Goal: Information Seeking & Learning: Learn about a topic

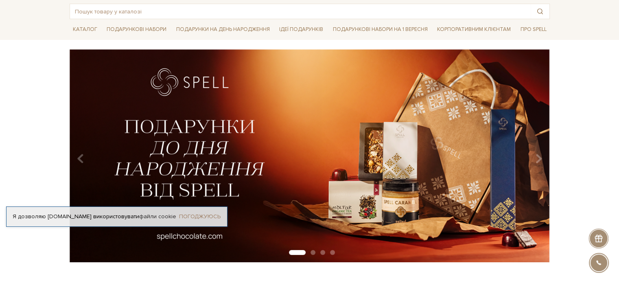
click at [212, 213] on link "Погоджуюсь" at bounding box center [200, 216] width 42 height 7
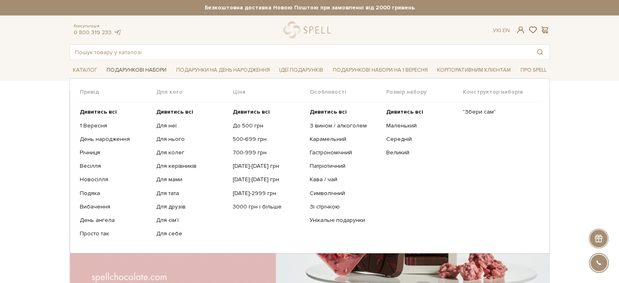
click at [137, 72] on link "Подарункові набори" at bounding box center [136, 70] width 66 height 13
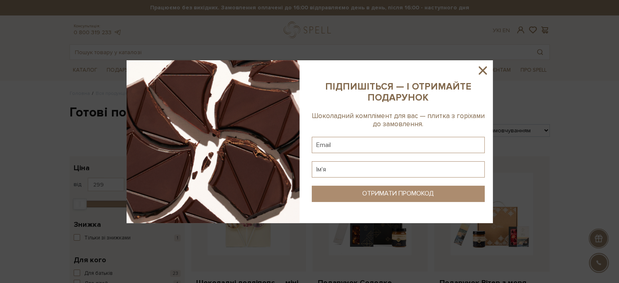
click at [481, 72] on icon at bounding box center [483, 70] width 8 height 8
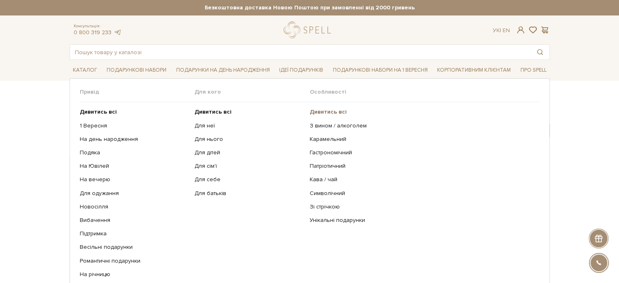
click at [322, 111] on b "Дивитись всі" at bounding box center [328, 111] width 37 height 7
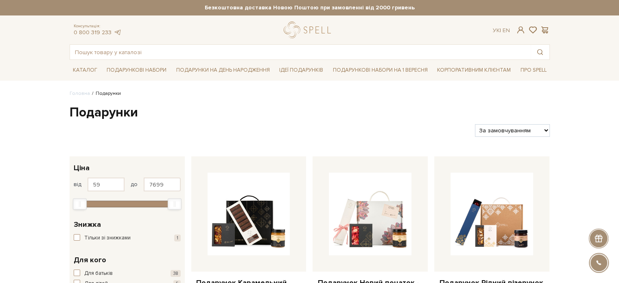
click at [528, 132] on select "За замовчуванням За Ціною (зростання) За Ціною (зменшення) Новинки За популярні…" at bounding box center [512, 130] width 75 height 13
select select "[URL][DOMAIN_NAME]"
click at [475, 124] on select "За замовчуванням За Ціною (зростання) За Ціною (зменшення) Новинки За популярні…" at bounding box center [512, 130] width 75 height 13
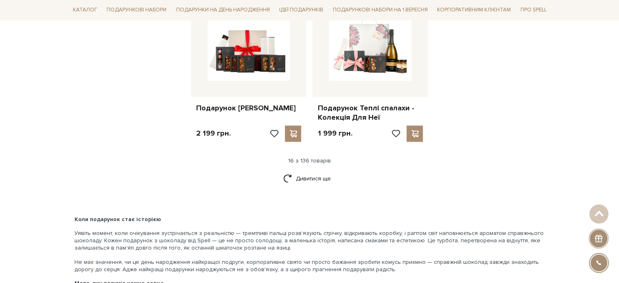
scroll to position [977, 0]
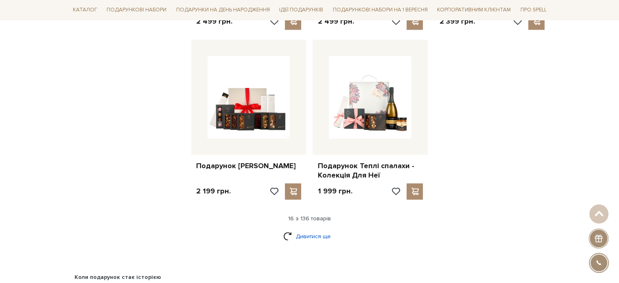
click at [319, 235] on link "Дивитися ще" at bounding box center [309, 236] width 53 height 14
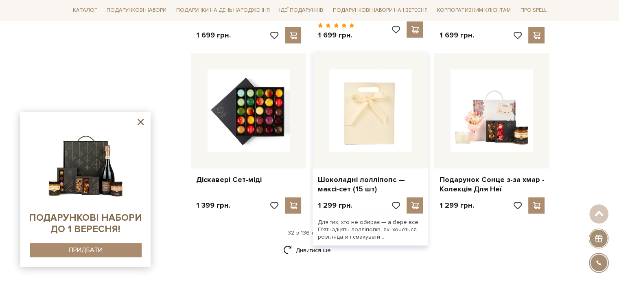
scroll to position [1873, 0]
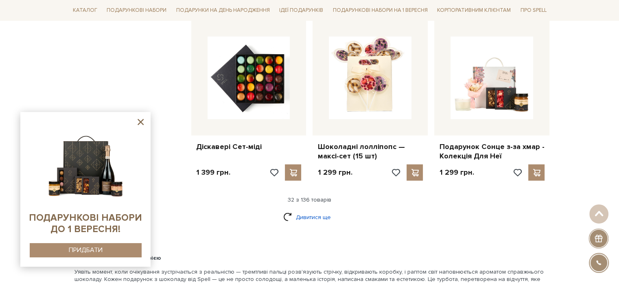
click at [319, 211] on link "Дивитися ще" at bounding box center [309, 217] width 53 height 14
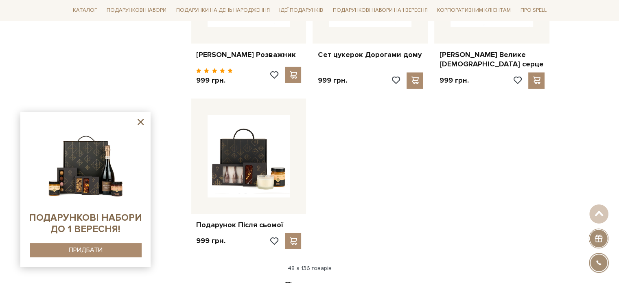
scroll to position [2851, 0]
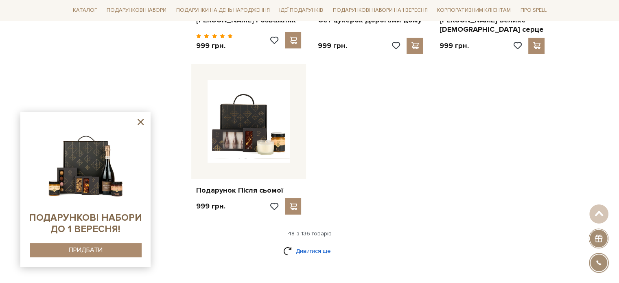
click at [321, 248] on link "Дивитися ще" at bounding box center [309, 251] width 53 height 14
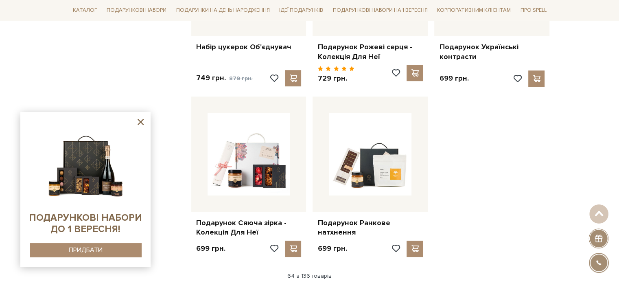
scroll to position [3746, 0]
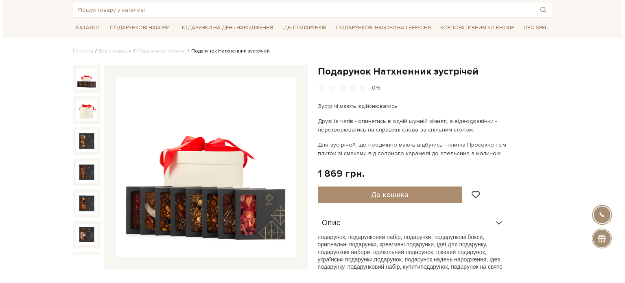
scroll to position [41, 0]
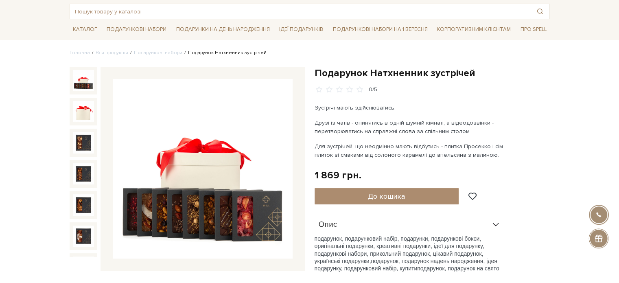
click at [184, 125] on img at bounding box center [203, 169] width 180 height 180
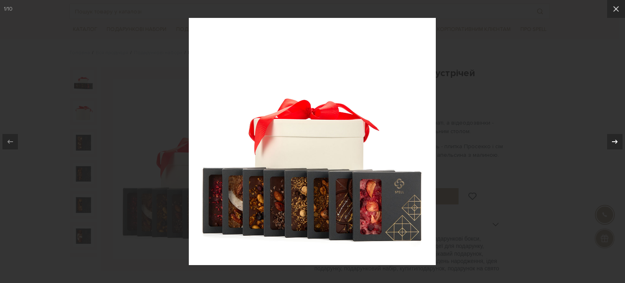
click at [616, 138] on icon at bounding box center [615, 142] width 10 height 10
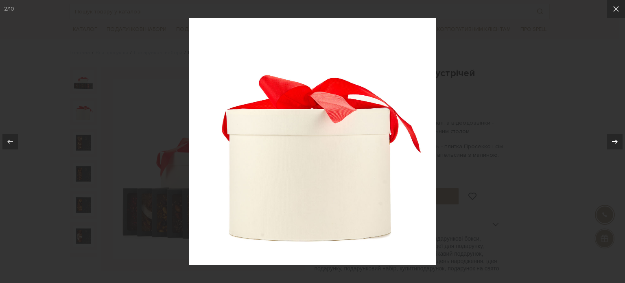
click at [616, 138] on icon at bounding box center [615, 142] width 10 height 10
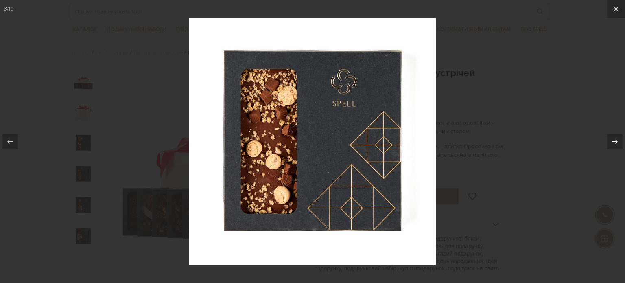
click at [616, 138] on icon at bounding box center [615, 142] width 10 height 10
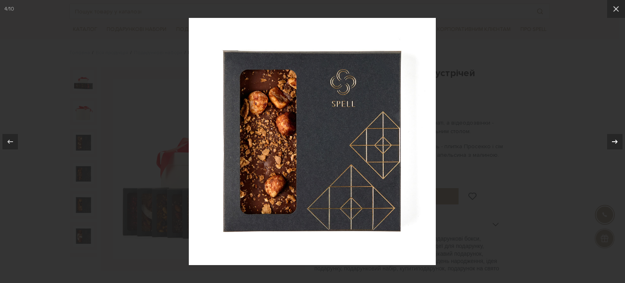
click at [616, 138] on icon at bounding box center [615, 142] width 10 height 10
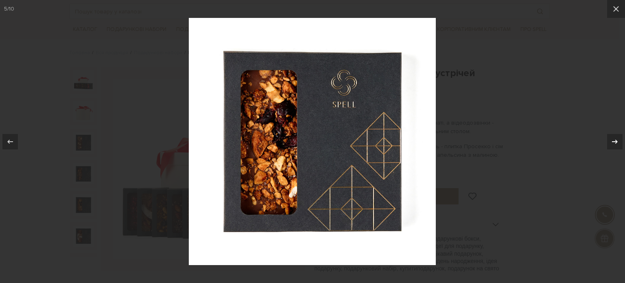
click at [616, 138] on icon at bounding box center [615, 142] width 10 height 10
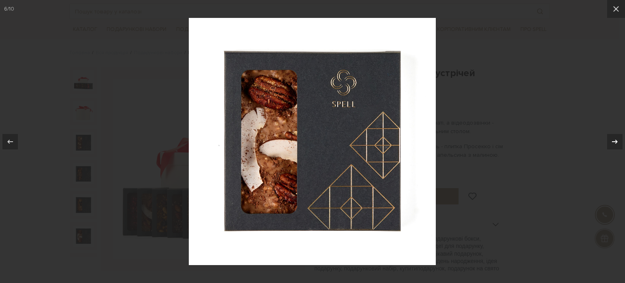
click at [616, 138] on icon at bounding box center [615, 142] width 10 height 10
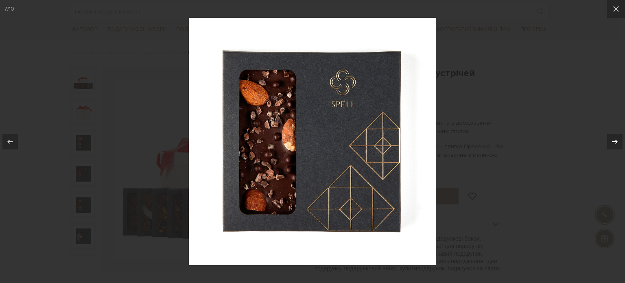
click at [616, 138] on icon at bounding box center [615, 142] width 10 height 10
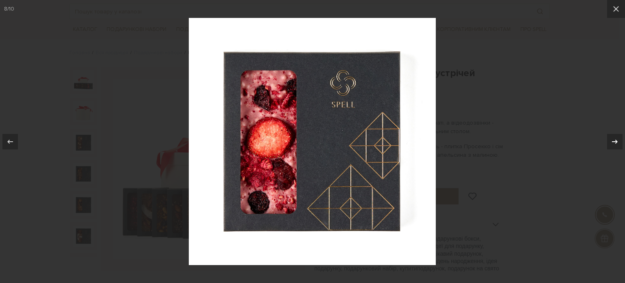
click at [614, 138] on icon at bounding box center [615, 142] width 10 height 10
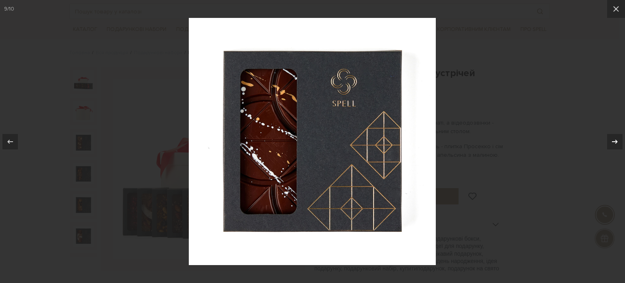
click at [617, 141] on icon at bounding box center [615, 141] width 6 height 4
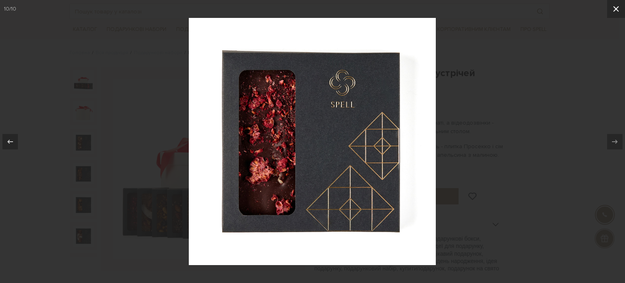
click at [619, 9] on button at bounding box center [617, 9] width 18 height 18
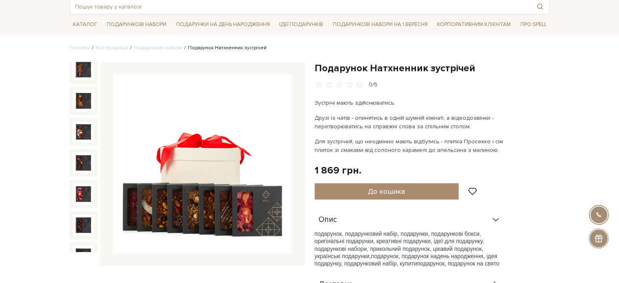
scroll to position [81, 0]
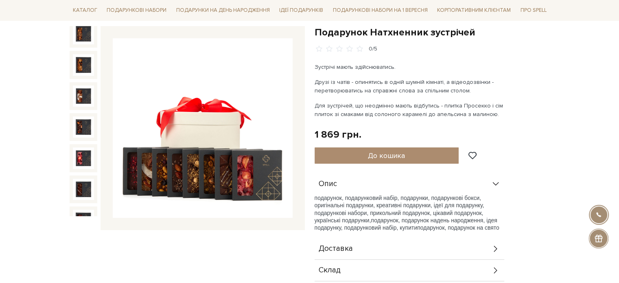
click at [231, 143] on img at bounding box center [203, 128] width 180 height 180
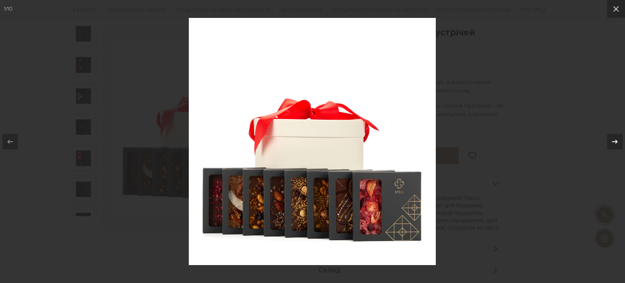
click at [613, 141] on icon at bounding box center [615, 141] width 6 height 4
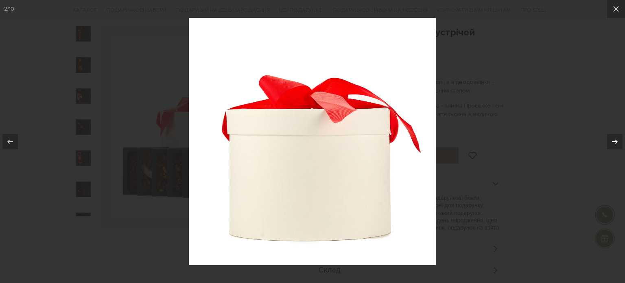
click at [613, 141] on icon at bounding box center [615, 141] width 6 height 4
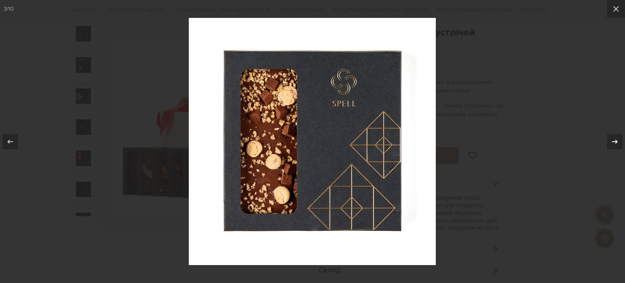
click at [613, 141] on icon at bounding box center [615, 141] width 6 height 4
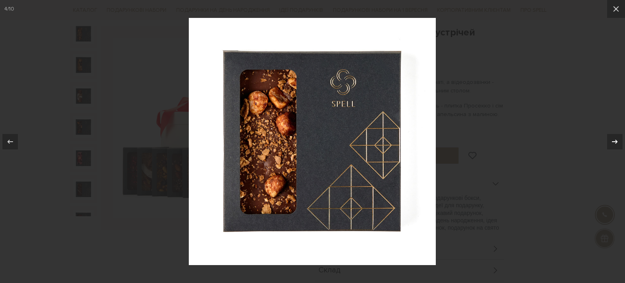
click at [612, 140] on icon at bounding box center [615, 142] width 10 height 10
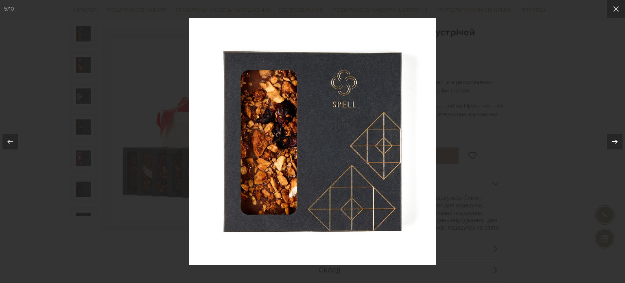
click at [612, 140] on icon at bounding box center [615, 142] width 10 height 10
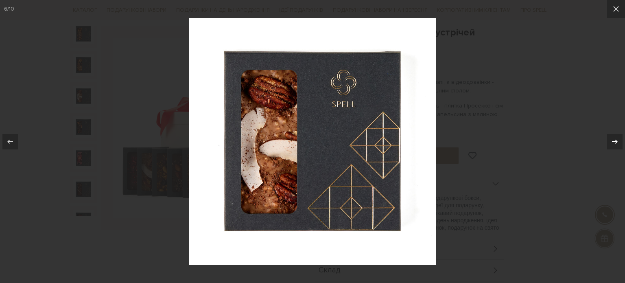
click at [612, 140] on icon at bounding box center [615, 142] width 10 height 10
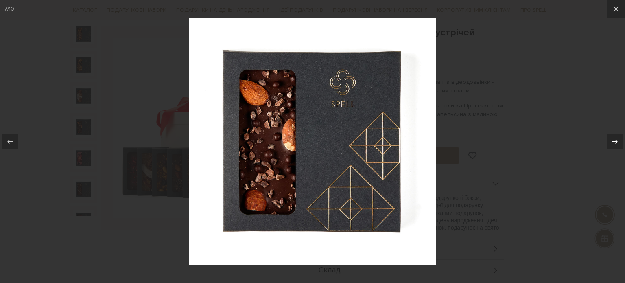
click at [612, 140] on icon at bounding box center [615, 142] width 10 height 10
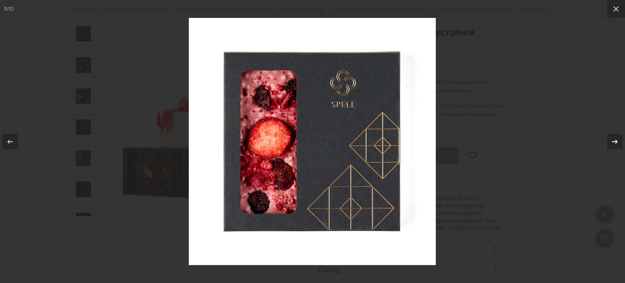
click at [612, 140] on icon at bounding box center [615, 142] width 10 height 10
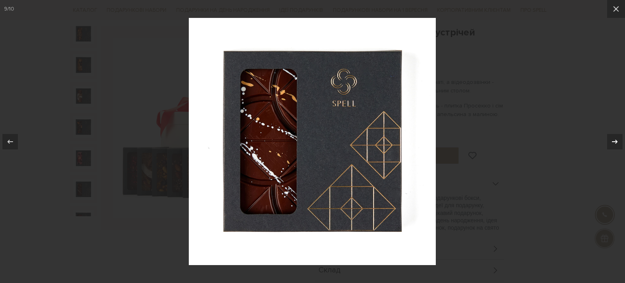
click at [612, 140] on icon at bounding box center [615, 142] width 10 height 10
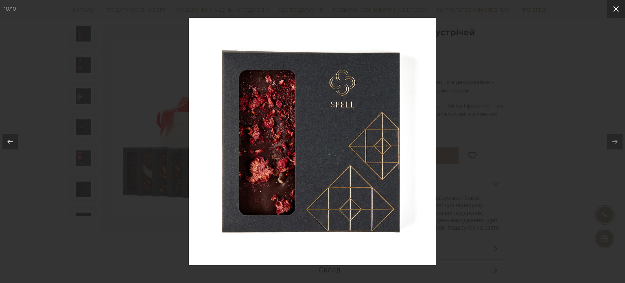
click at [612, 14] on button at bounding box center [617, 9] width 18 height 18
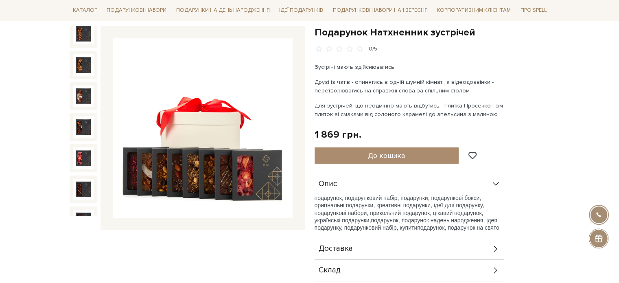
scroll to position [244, 0]
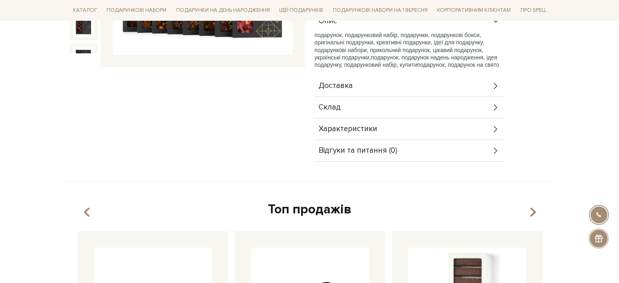
click at [474, 109] on div "Склад" at bounding box center [410, 107] width 190 height 21
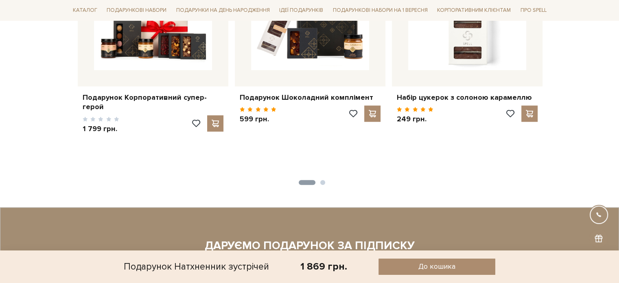
scroll to position [692, 0]
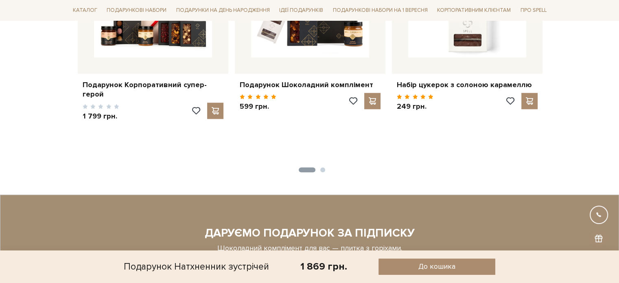
click at [322, 171] on button "2" at bounding box center [322, 169] width 5 height 5
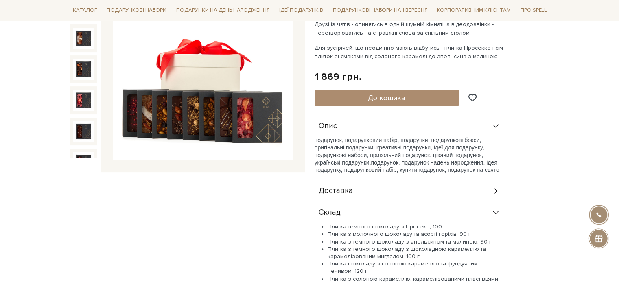
scroll to position [81, 0]
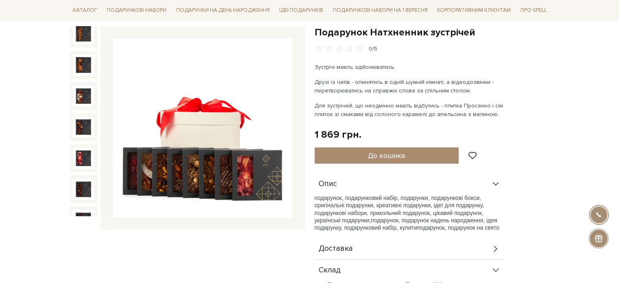
click at [220, 109] on img at bounding box center [203, 128] width 180 height 180
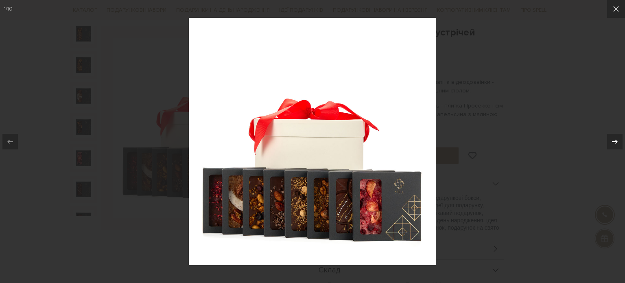
click at [614, 145] on icon at bounding box center [615, 142] width 10 height 10
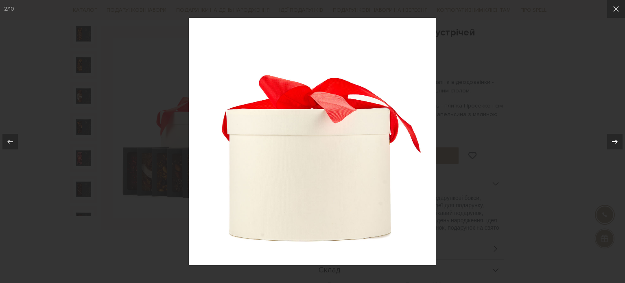
click at [614, 145] on icon at bounding box center [615, 142] width 10 height 10
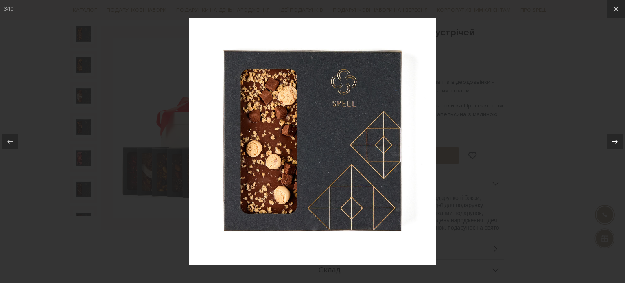
click at [614, 145] on icon at bounding box center [615, 142] width 10 height 10
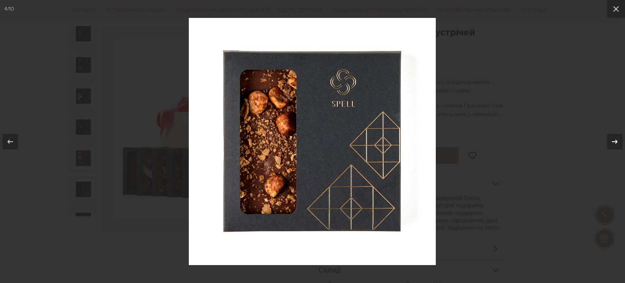
click at [614, 145] on icon at bounding box center [615, 142] width 10 height 10
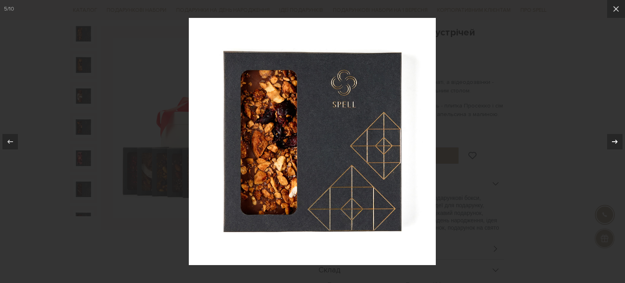
click at [614, 145] on icon at bounding box center [615, 142] width 10 height 10
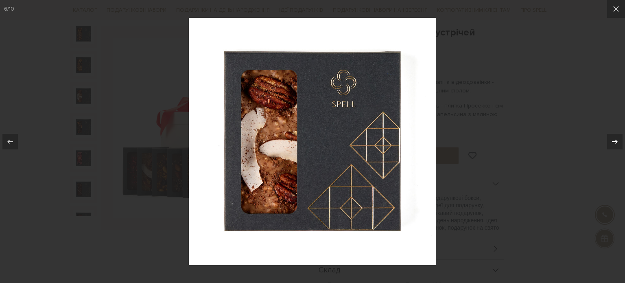
click at [614, 145] on icon at bounding box center [615, 142] width 10 height 10
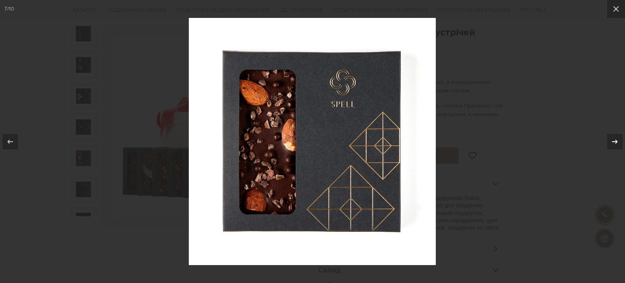
click at [614, 145] on icon at bounding box center [615, 142] width 10 height 10
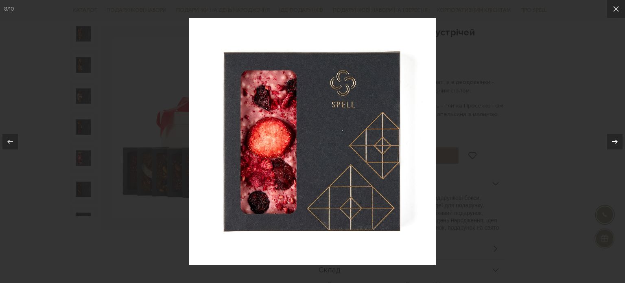
click at [614, 145] on icon at bounding box center [615, 142] width 10 height 10
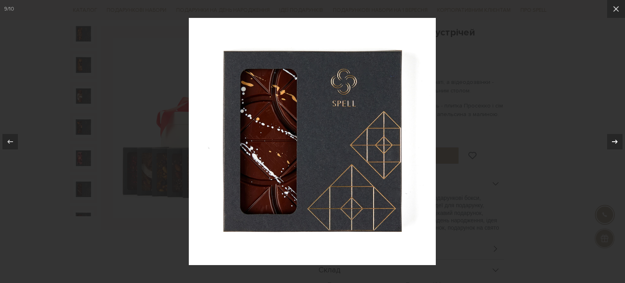
click at [614, 145] on icon at bounding box center [615, 142] width 10 height 10
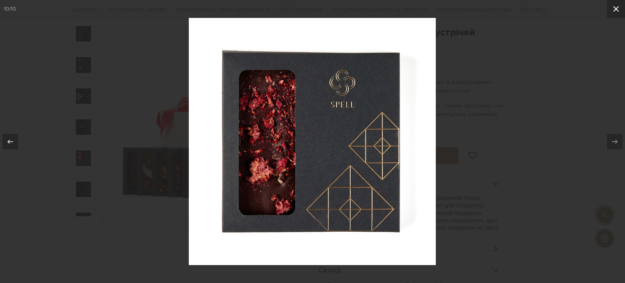
click at [619, 10] on icon at bounding box center [617, 9] width 10 height 10
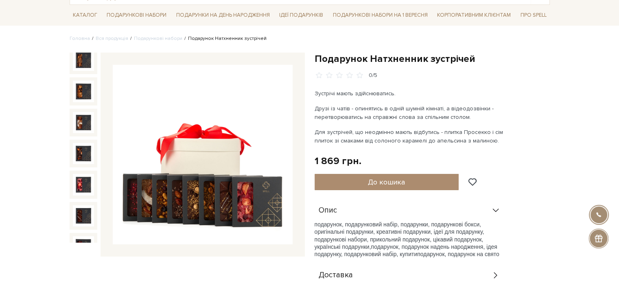
scroll to position [41, 0]
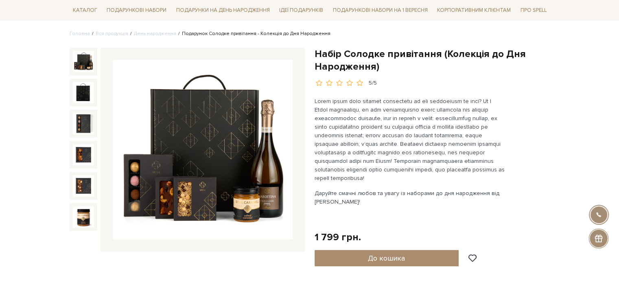
scroll to position [41, 0]
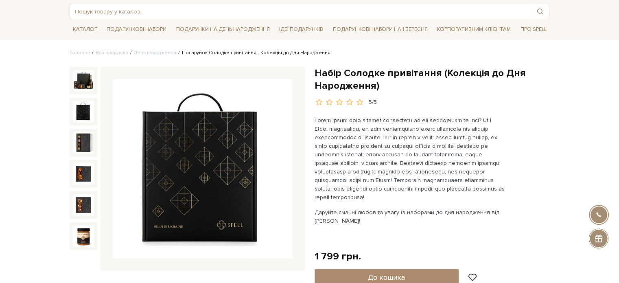
click at [184, 123] on img at bounding box center [203, 169] width 180 height 180
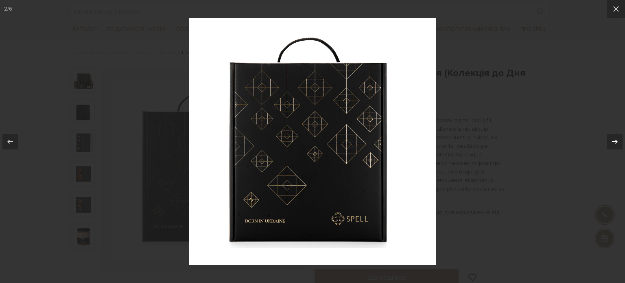
click at [619, 143] on div at bounding box center [615, 141] width 15 height 15
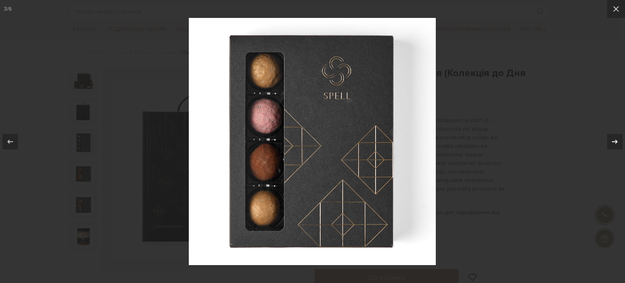
click at [619, 143] on div at bounding box center [615, 141] width 15 height 15
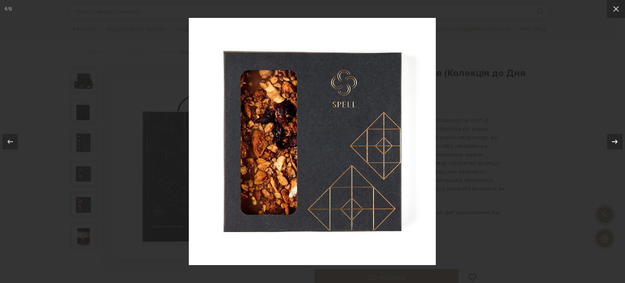
click at [619, 143] on div at bounding box center [615, 141] width 15 height 15
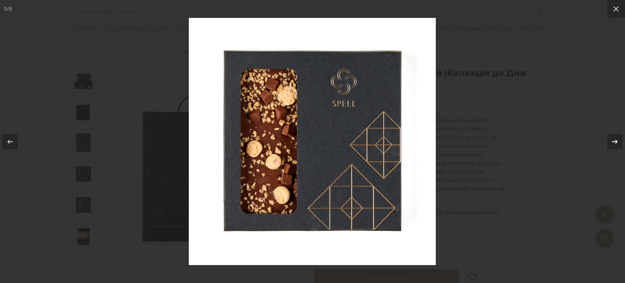
click at [619, 143] on div at bounding box center [615, 141] width 15 height 15
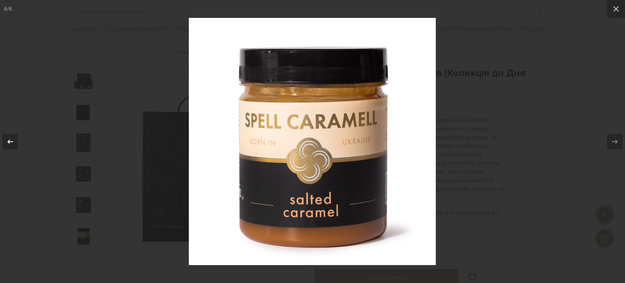
click at [8, 139] on icon at bounding box center [10, 142] width 10 height 10
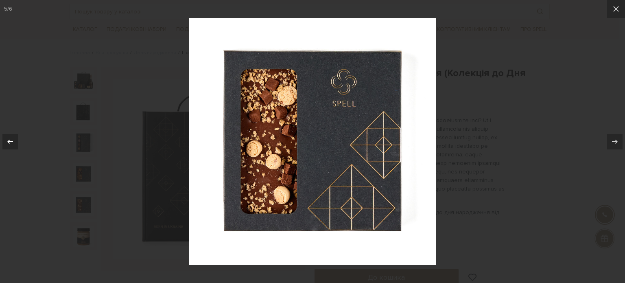
click at [8, 139] on icon at bounding box center [10, 142] width 10 height 10
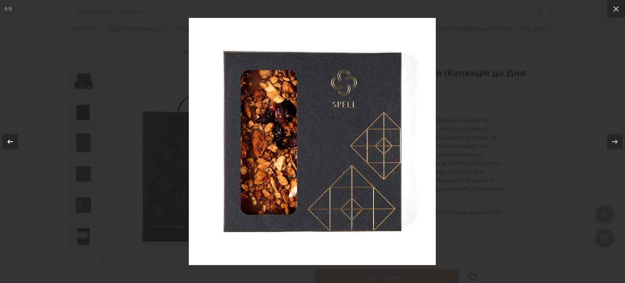
click at [8, 139] on icon at bounding box center [10, 142] width 10 height 10
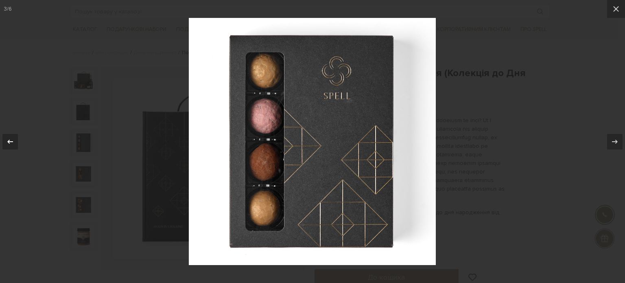
click at [8, 139] on icon at bounding box center [10, 142] width 10 height 10
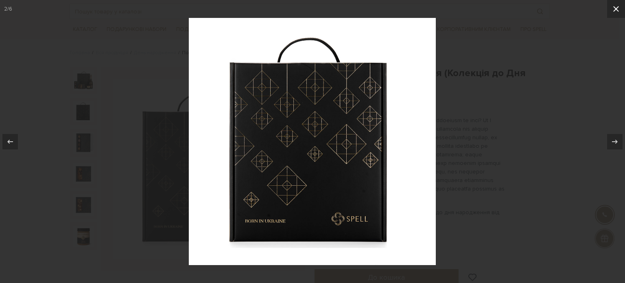
click at [618, 9] on icon at bounding box center [617, 9] width 10 height 10
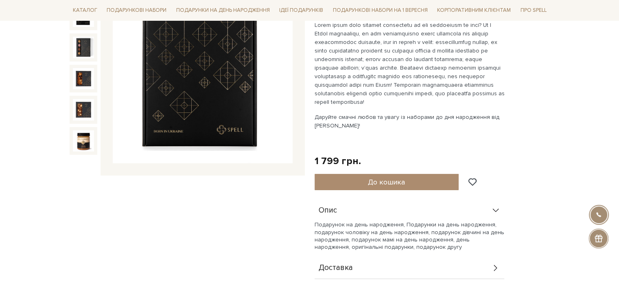
scroll to position [244, 0]
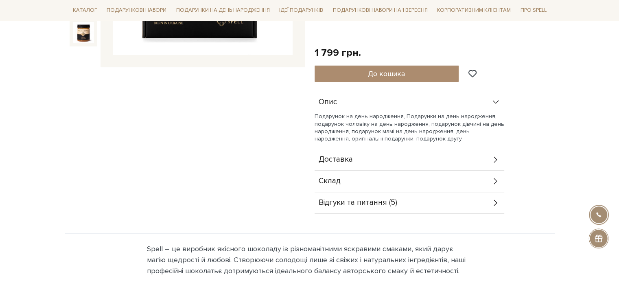
click at [492, 182] on icon at bounding box center [496, 181] width 9 height 9
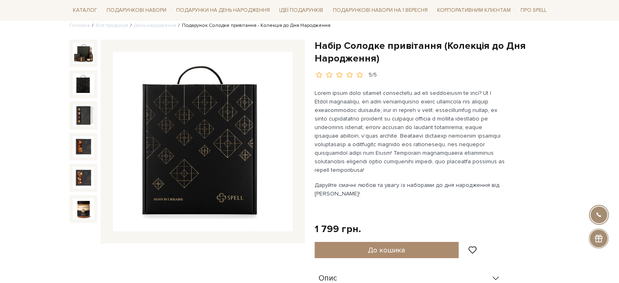
scroll to position [122, 0]
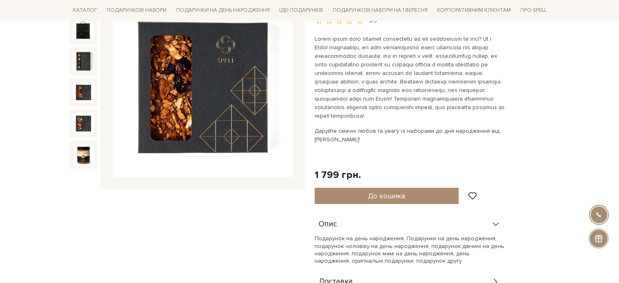
click at [81, 82] on img at bounding box center [83, 92] width 21 height 21
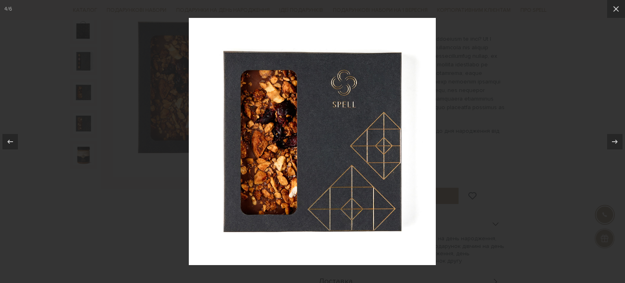
click at [553, 77] on div at bounding box center [312, 141] width 625 height 283
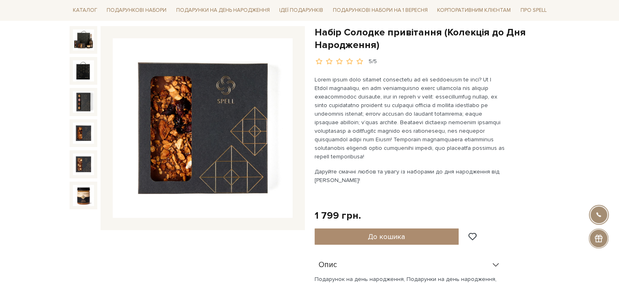
scroll to position [41, 0]
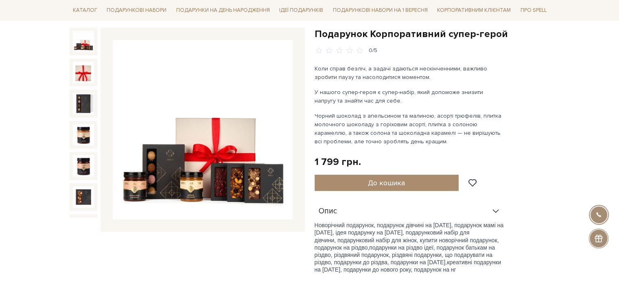
scroll to position [81, 0]
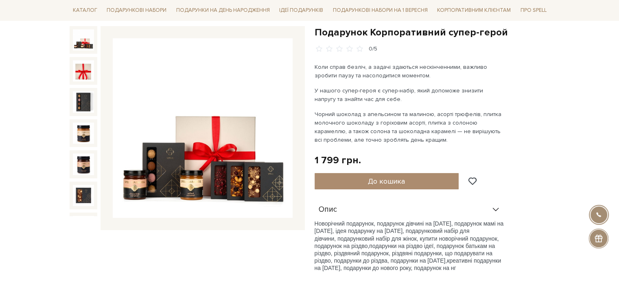
click at [233, 138] on img at bounding box center [203, 128] width 180 height 180
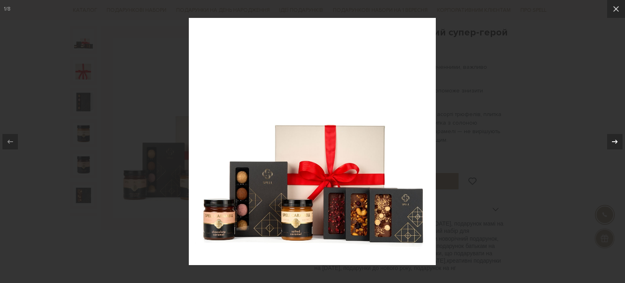
click at [612, 140] on icon at bounding box center [615, 142] width 10 height 10
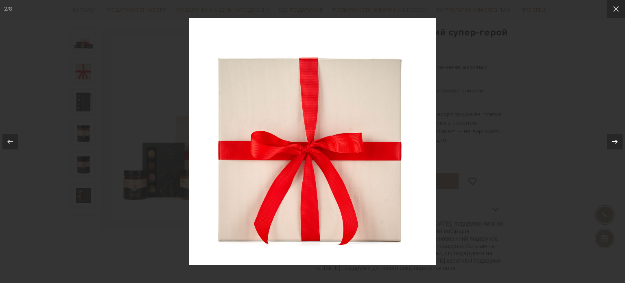
click at [612, 140] on icon at bounding box center [615, 142] width 10 height 10
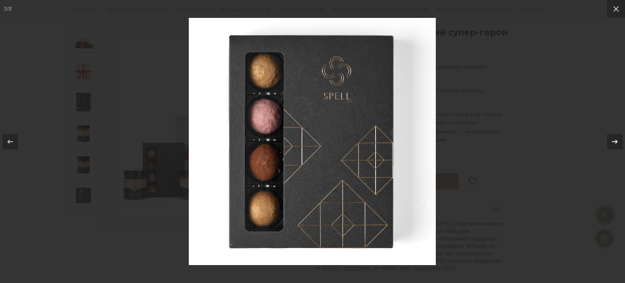
click at [612, 140] on icon at bounding box center [615, 142] width 10 height 10
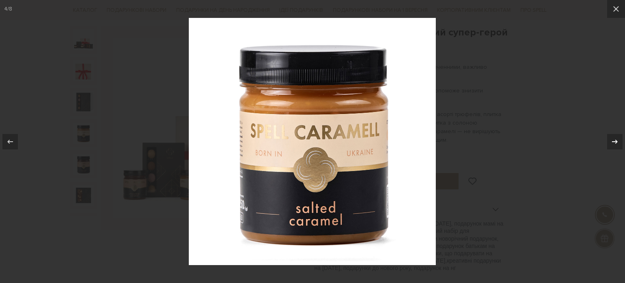
click at [612, 140] on icon at bounding box center [615, 142] width 10 height 10
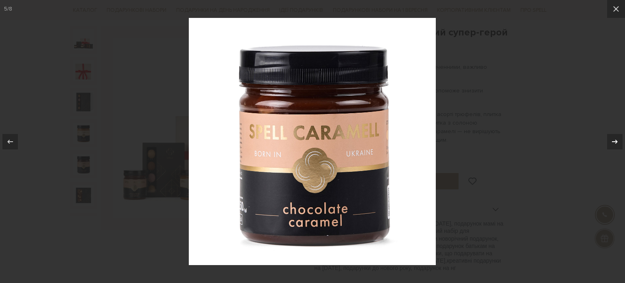
click at [612, 140] on icon at bounding box center [615, 142] width 10 height 10
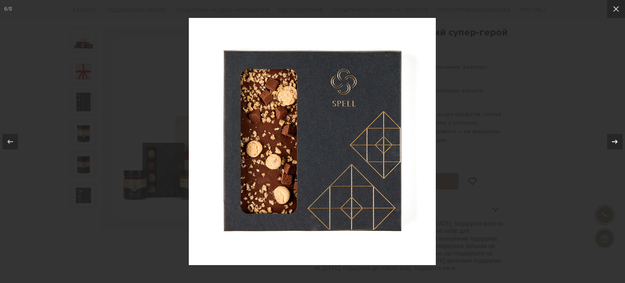
click at [612, 140] on icon at bounding box center [615, 142] width 10 height 10
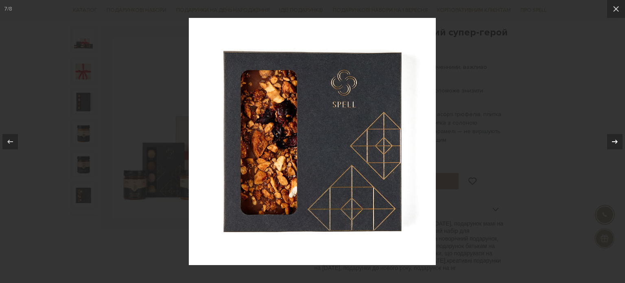
click at [612, 140] on icon at bounding box center [615, 142] width 10 height 10
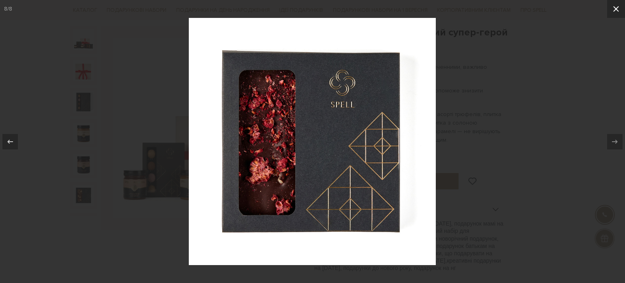
click at [614, 12] on icon at bounding box center [617, 9] width 10 height 10
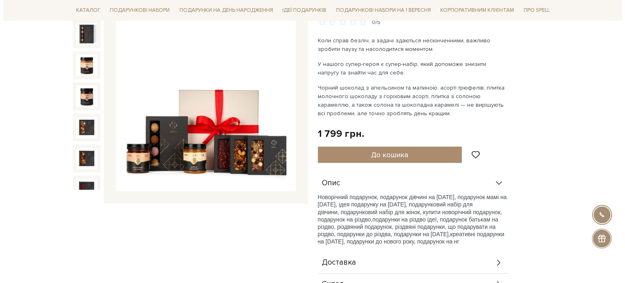
scroll to position [122, 0]
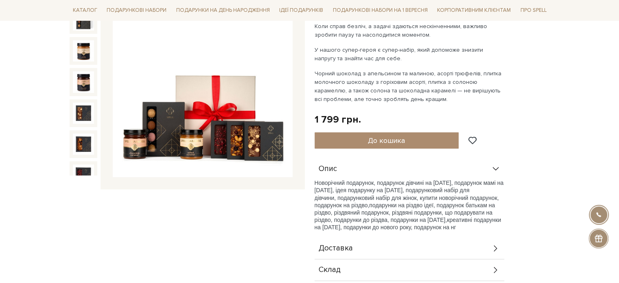
click at [254, 161] on img at bounding box center [203, 88] width 180 height 180
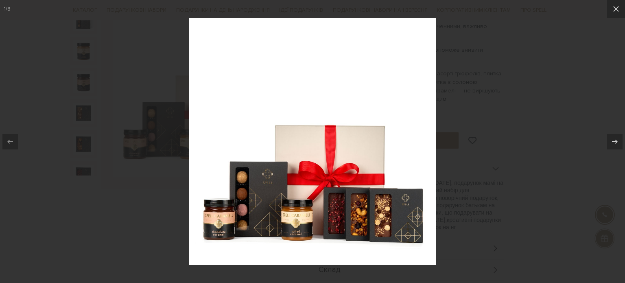
click at [562, 115] on div at bounding box center [312, 141] width 625 height 283
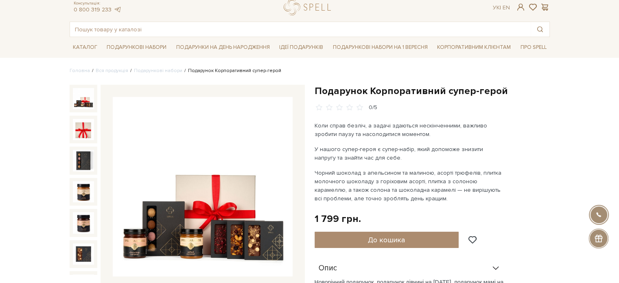
scroll to position [41, 0]
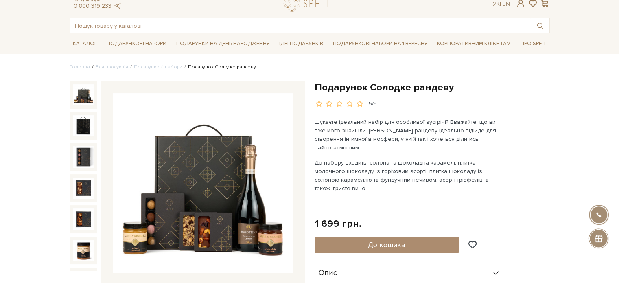
scroll to position [41, 0]
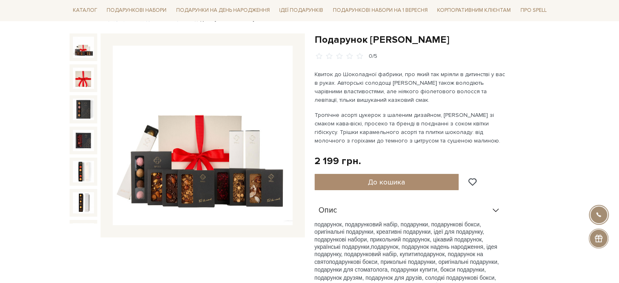
scroll to position [81, 0]
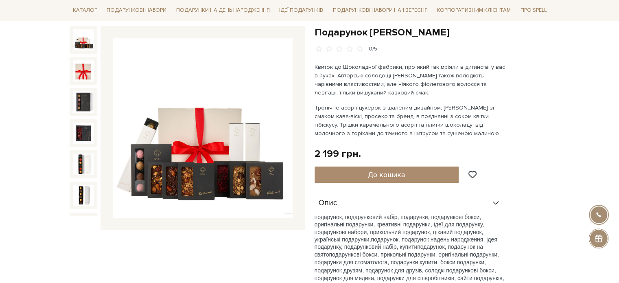
click at [186, 110] on img at bounding box center [203, 128] width 180 height 180
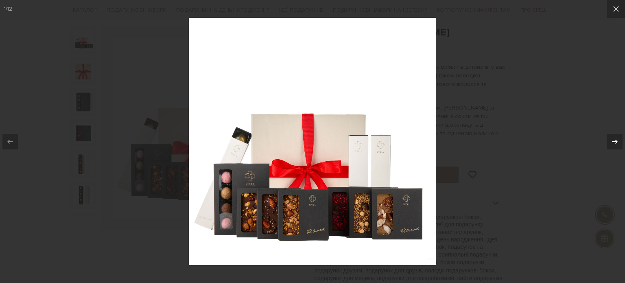
click at [613, 140] on icon at bounding box center [615, 142] width 10 height 10
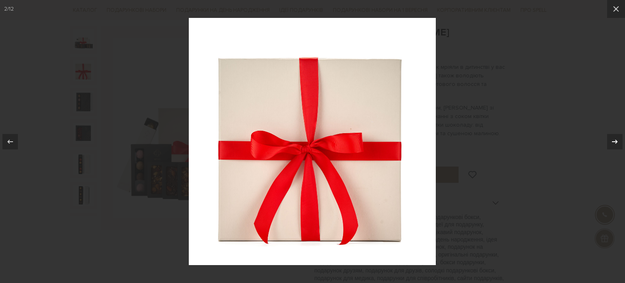
click at [612, 140] on icon at bounding box center [615, 142] width 10 height 10
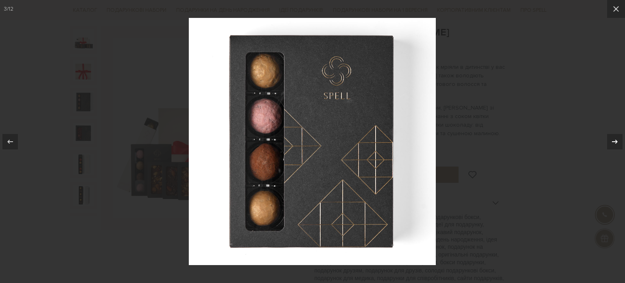
click at [612, 140] on icon at bounding box center [615, 142] width 10 height 10
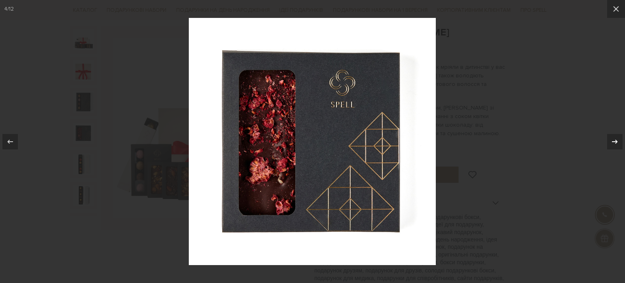
click at [612, 140] on icon at bounding box center [615, 142] width 10 height 10
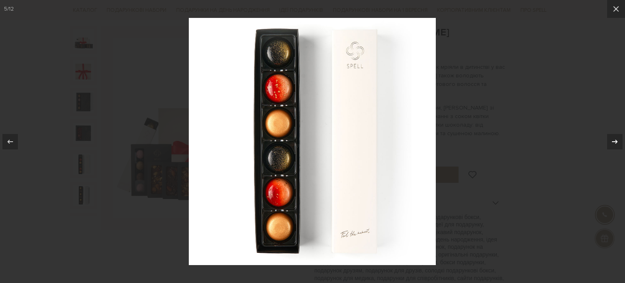
click at [612, 140] on icon at bounding box center [615, 142] width 10 height 10
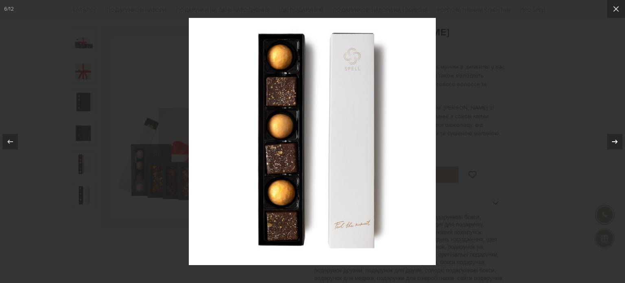
click at [612, 140] on icon at bounding box center [615, 142] width 10 height 10
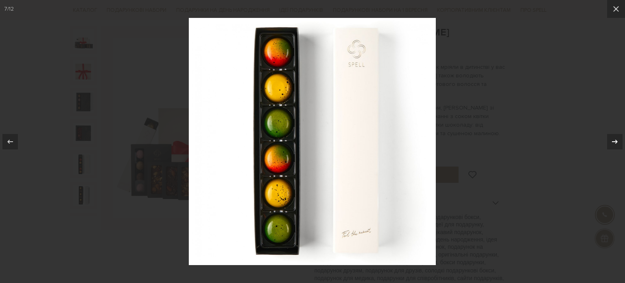
click at [612, 140] on icon at bounding box center [615, 142] width 10 height 10
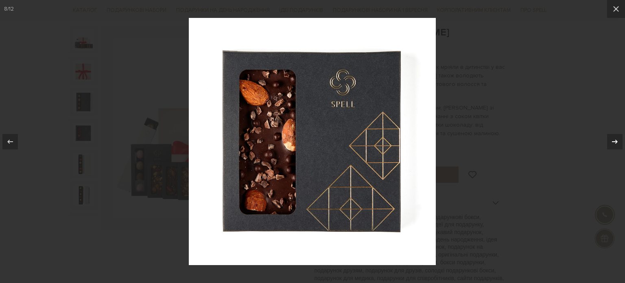
click at [612, 140] on icon at bounding box center [615, 142] width 10 height 10
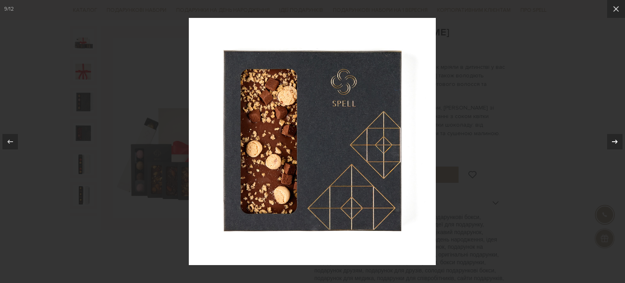
click at [612, 140] on icon at bounding box center [615, 142] width 10 height 10
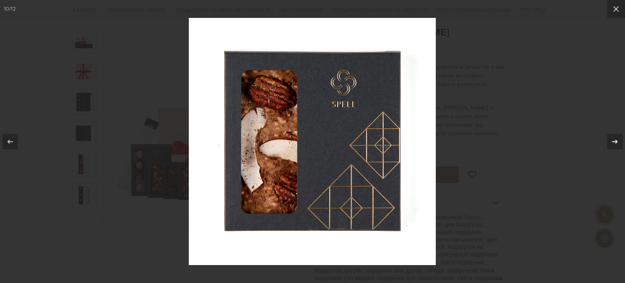
click at [612, 140] on icon at bounding box center [615, 142] width 10 height 10
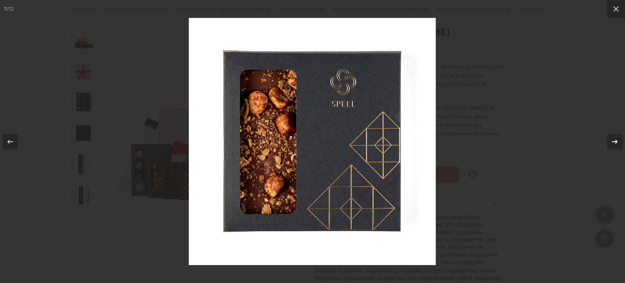
click at [612, 140] on icon at bounding box center [615, 142] width 10 height 10
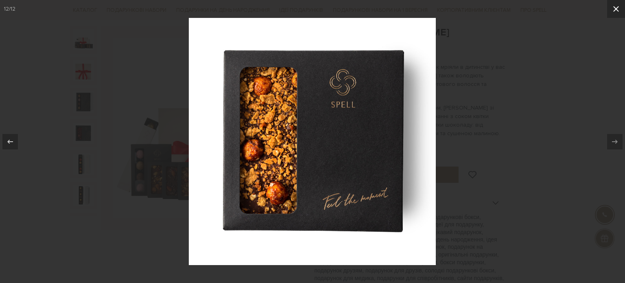
click at [618, 11] on icon at bounding box center [617, 9] width 6 height 6
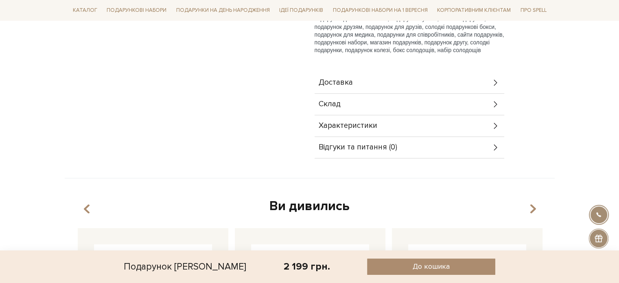
scroll to position [366, 0]
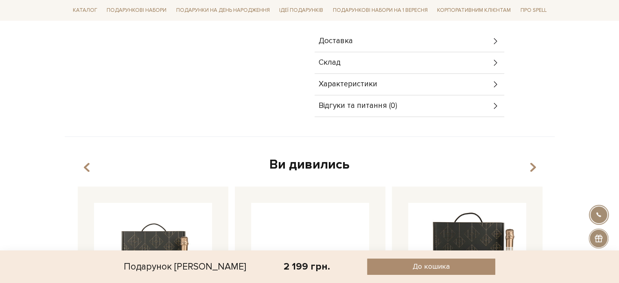
click at [494, 56] on div "Склад" at bounding box center [410, 62] width 190 height 21
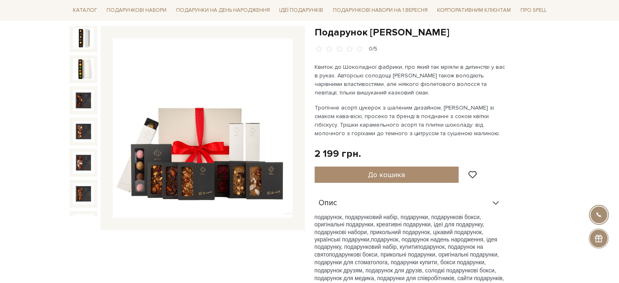
scroll to position [41, 0]
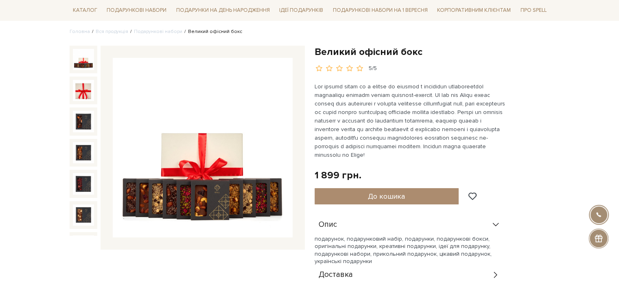
scroll to position [81, 0]
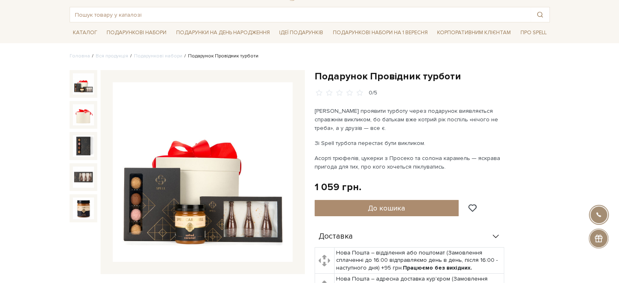
scroll to position [81, 0]
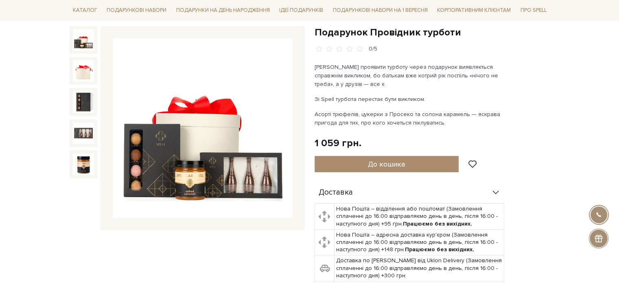
click at [273, 172] on img at bounding box center [203, 128] width 180 height 180
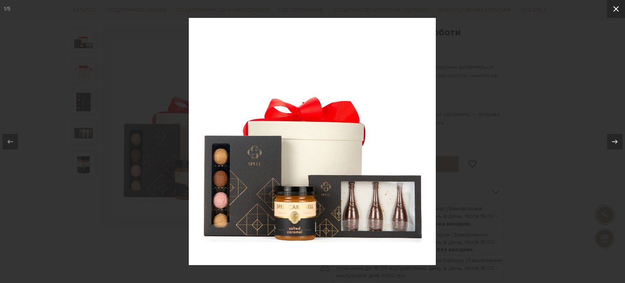
drag, startPoint x: 621, startPoint y: 9, endPoint x: 619, endPoint y: 15, distance: 5.7
click at [619, 10] on icon at bounding box center [617, 9] width 10 height 10
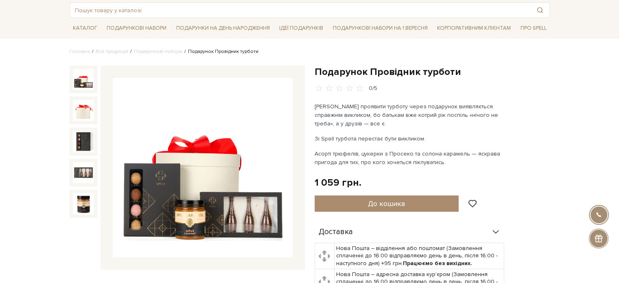
scroll to position [41, 0]
